Goal: Information Seeking & Learning: Learn about a topic

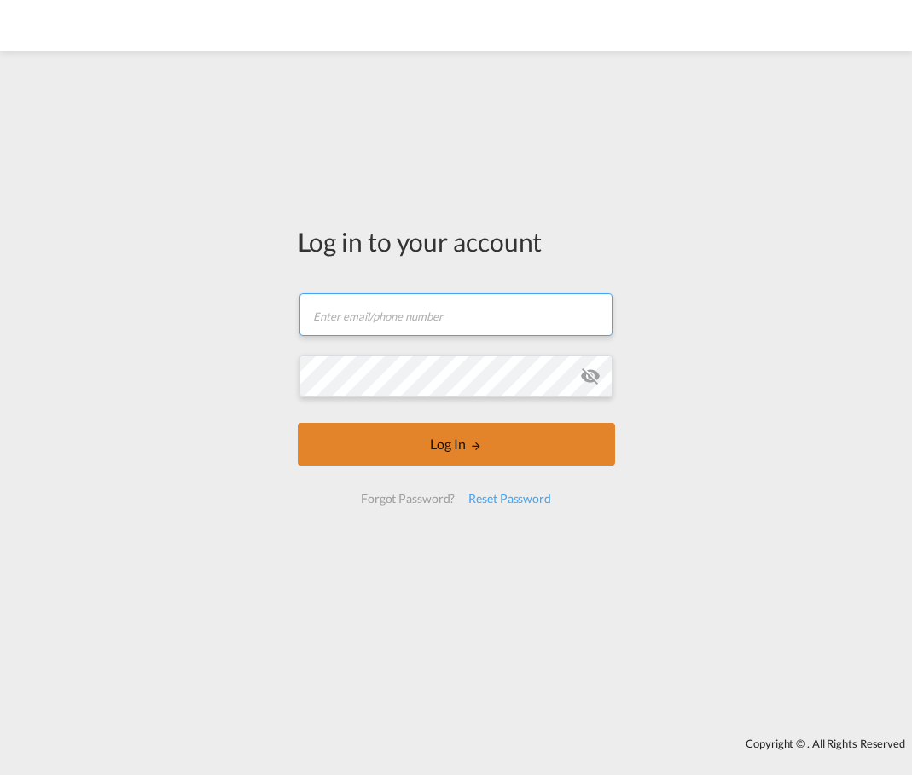
type input "[EMAIL_ADDRESS][DOMAIN_NAME]"
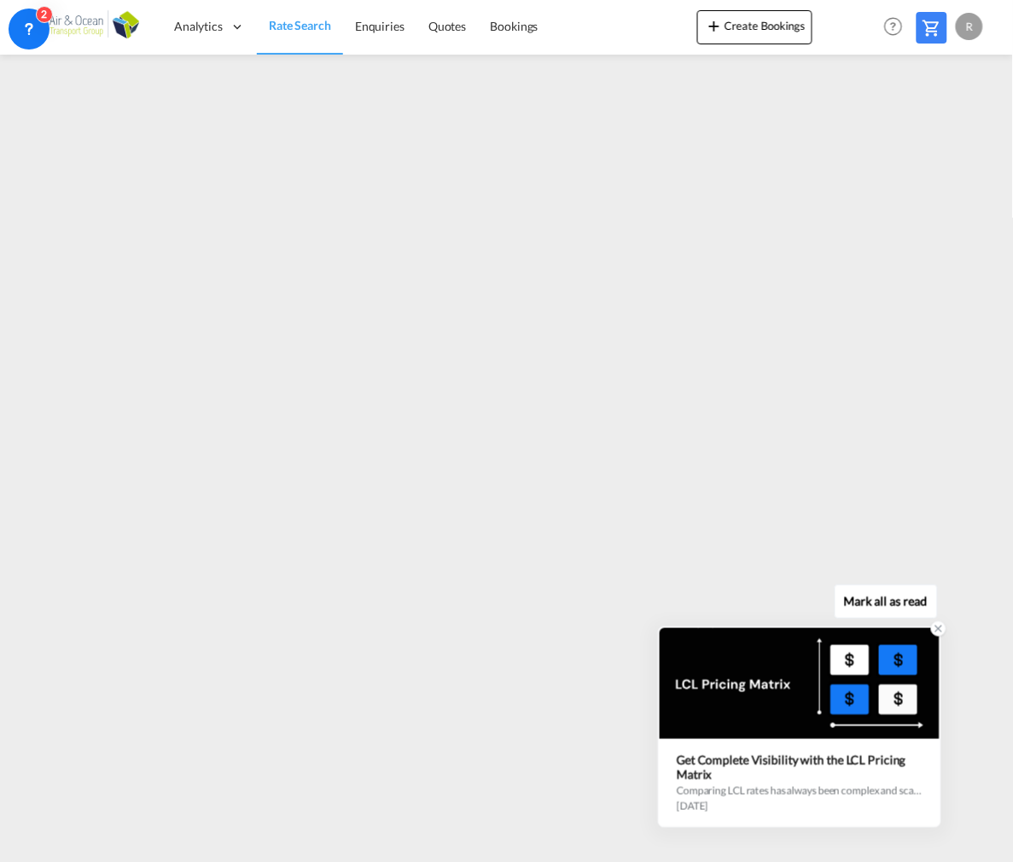
click at [911, 634] on icon at bounding box center [938, 629] width 12 height 12
